Goal: Check status: Check status

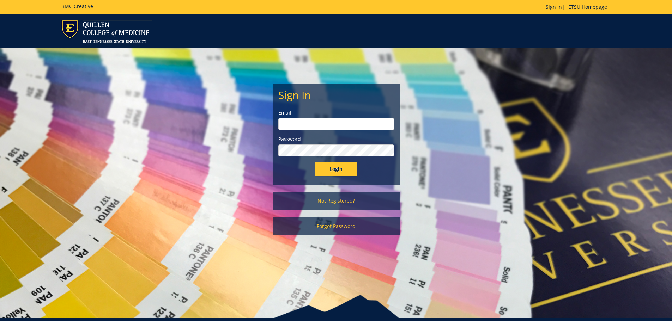
type input "millerna2@etsu.edu"
click at [337, 169] on input "Login" at bounding box center [336, 169] width 42 height 14
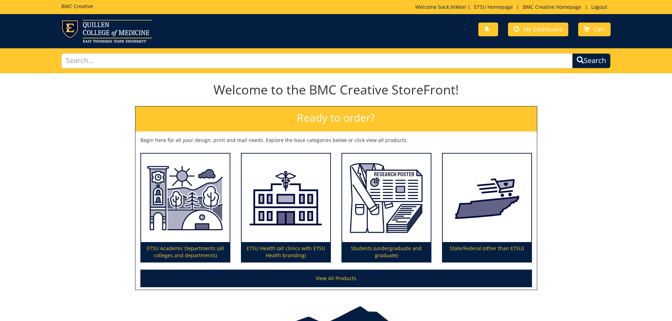
click at [73, 177] on div "Welcome to the BMC Creative StoreFront! Ready to order? Begin here for all your…" at bounding box center [336, 185] width 672 height 218
click at [551, 31] on span "My Dashboard" at bounding box center [542, 29] width 39 height 8
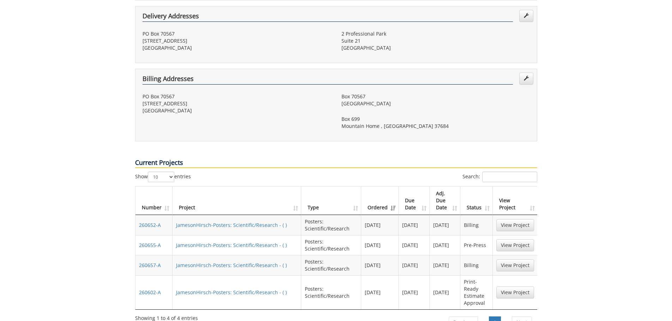
scroll to position [212, 0]
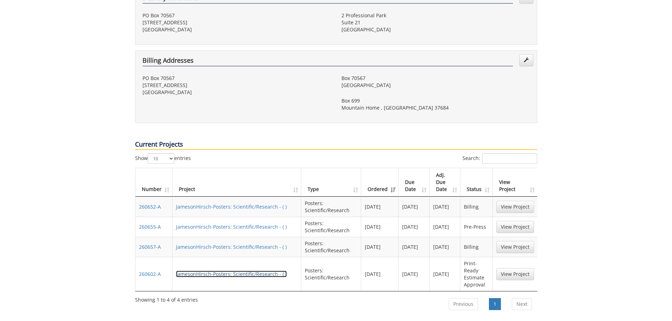
click at [215, 271] on link "JamesonHirsch-Posters: Scientific/Research - ( )" at bounding box center [231, 274] width 111 height 7
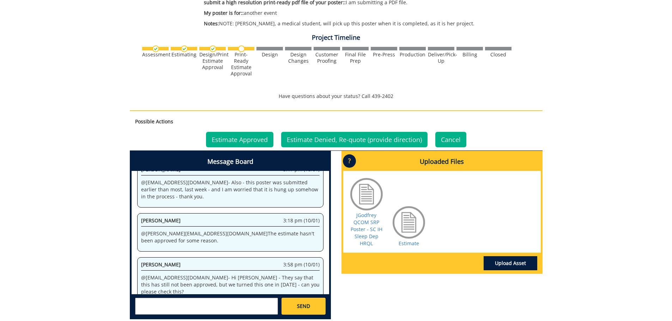
scroll to position [247, 0]
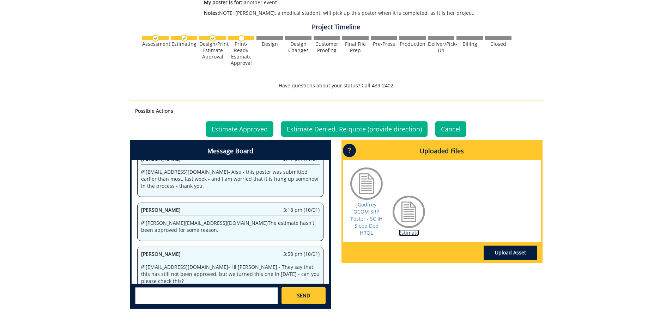
click at [413, 233] on link "Estimate" at bounding box center [408, 233] width 20 height 7
click at [253, 129] on link "Estimate Approved" at bounding box center [239, 129] width 67 height 16
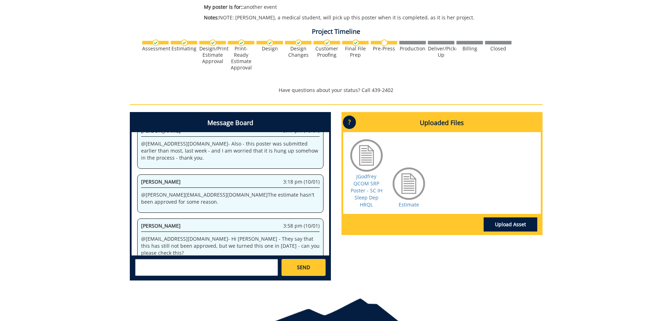
scroll to position [247, 0]
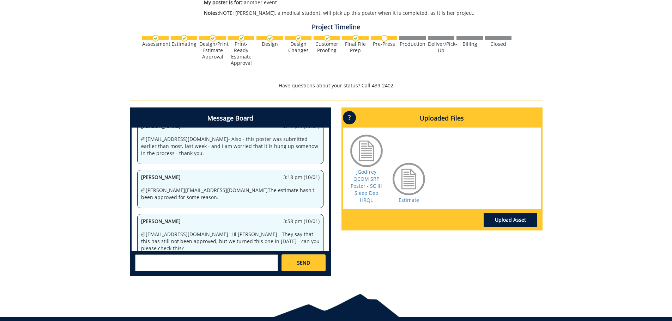
click at [197, 263] on textarea at bounding box center [206, 263] width 143 height 17
type textarea "@conleyga@etsu.edu Approved"
click at [214, 259] on textarea "@conleyga@etsu.edu Approved" at bounding box center [206, 263] width 143 height 17
click at [307, 266] on span "SEND" at bounding box center [303, 262] width 13 height 7
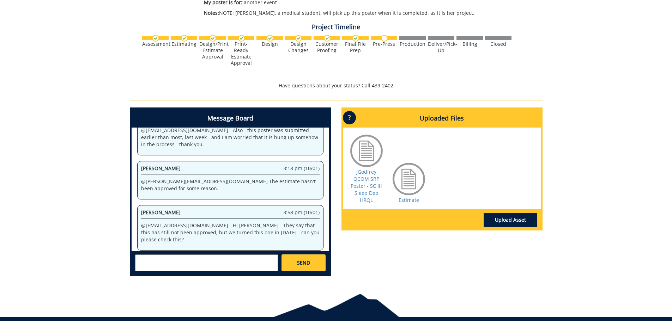
scroll to position [1530, 0]
